Goal: Find specific page/section: Find specific page/section

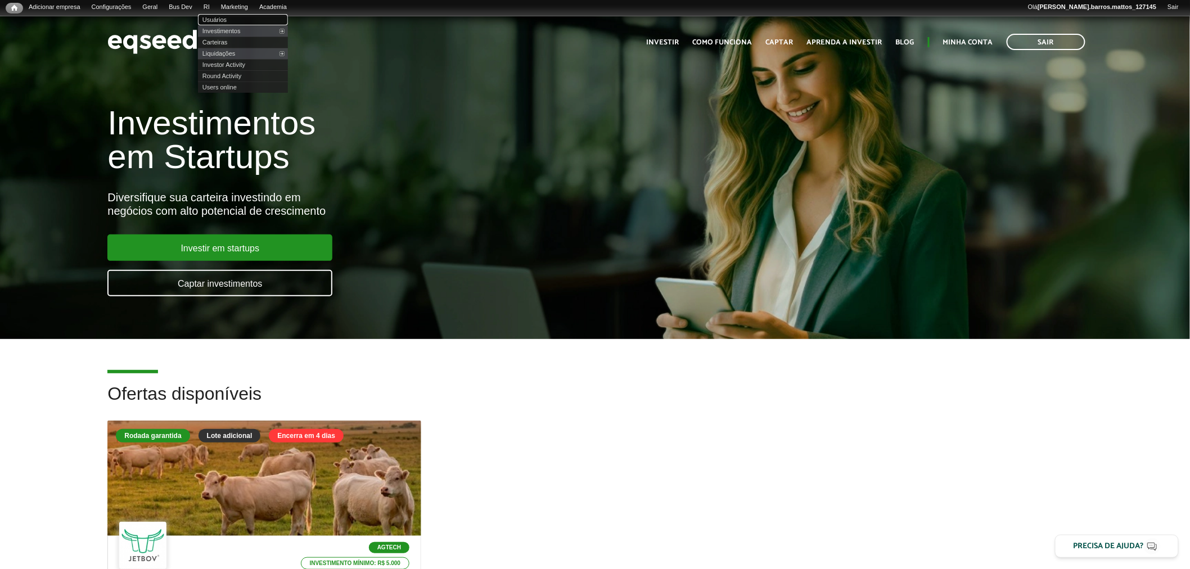
click at [225, 22] on link "Usuários" at bounding box center [243, 19] width 90 height 11
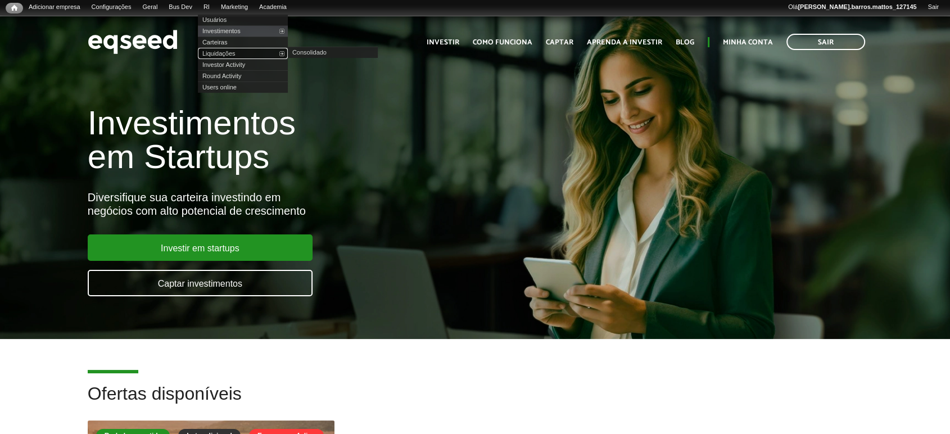
click at [227, 53] on link "Liquidações" at bounding box center [243, 53] width 90 height 11
